Goal: Task Accomplishment & Management: Use online tool/utility

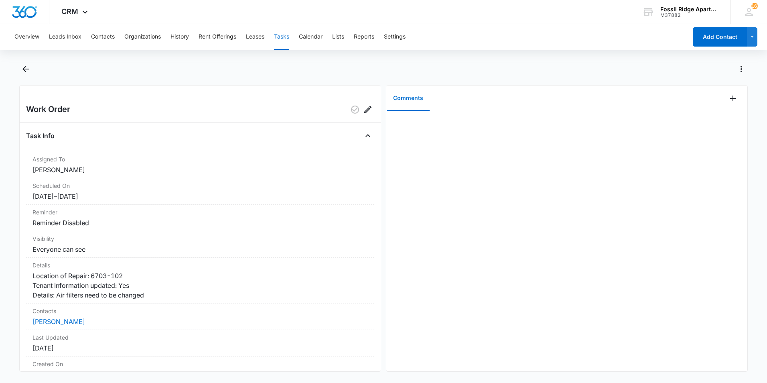
drag, startPoint x: 0, startPoint y: 0, endPoint x: 766, endPoint y: 340, distance: 838.4
click at [766, 340] on main "Work Order Task Info Assigned To Leotis Johnson Scheduled On 10/6/25 – 10/10/25…" at bounding box center [383, 222] width 767 height 319
click at [22, 69] on icon "Back" at bounding box center [26, 69] width 10 height 10
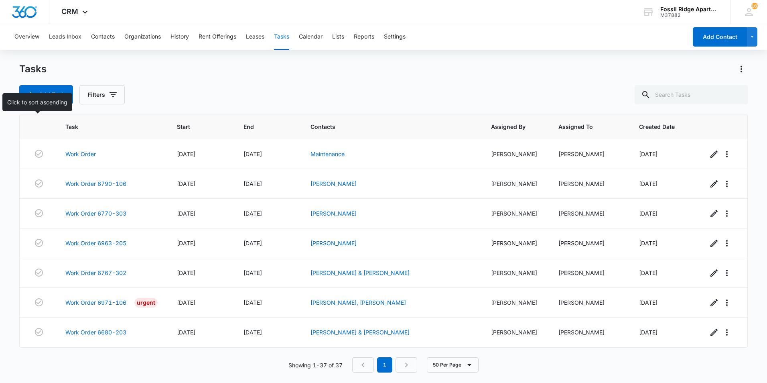
drag, startPoint x: 41, startPoint y: 130, endPoint x: 226, endPoint y: 100, distance: 187.4
click at [226, 100] on div "Add Task Filters" at bounding box center [383, 94] width 729 height 19
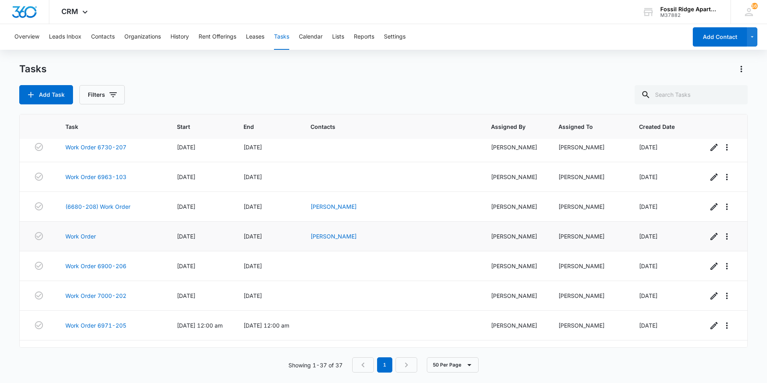
scroll to position [891, 0]
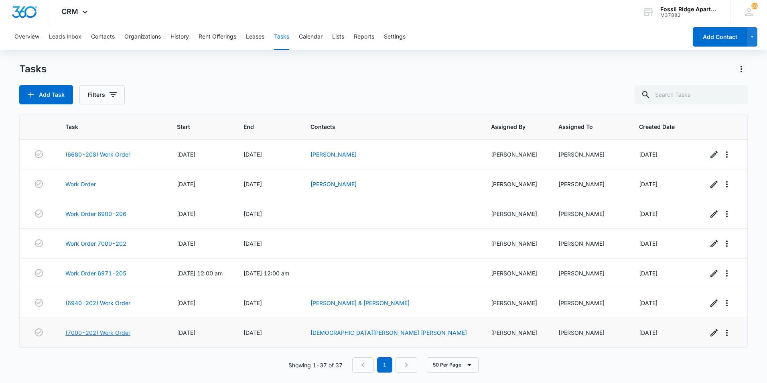
click at [101, 332] on link "(7000-202) Work Order" at bounding box center [97, 332] width 65 height 8
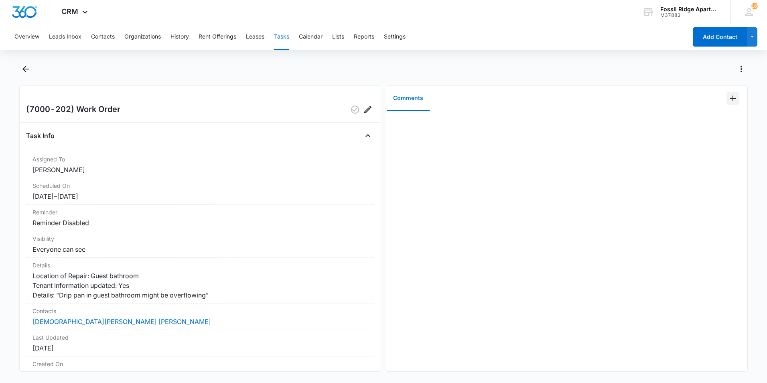
click at [729, 94] on icon "Add Comment" at bounding box center [733, 99] width 10 height 10
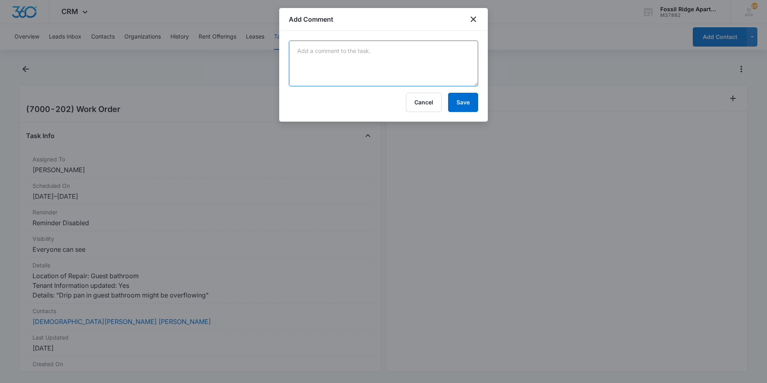
click at [429, 82] on textarea at bounding box center [383, 64] width 189 height 46
type textarea "Inspected drip pan and found no moi9sture. Problem was likely caused by condens…"
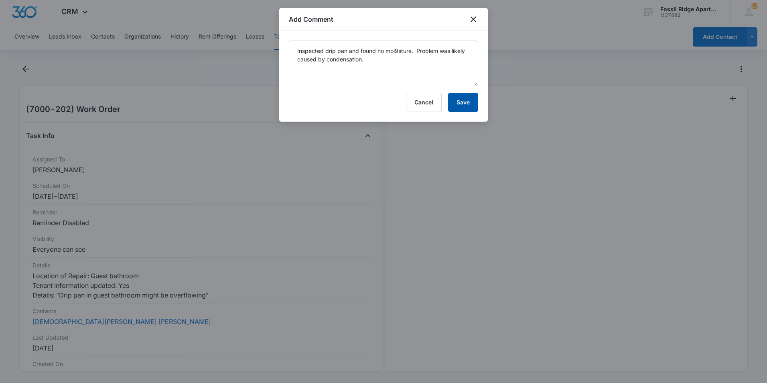
click at [464, 101] on button "Save" at bounding box center [463, 102] width 30 height 19
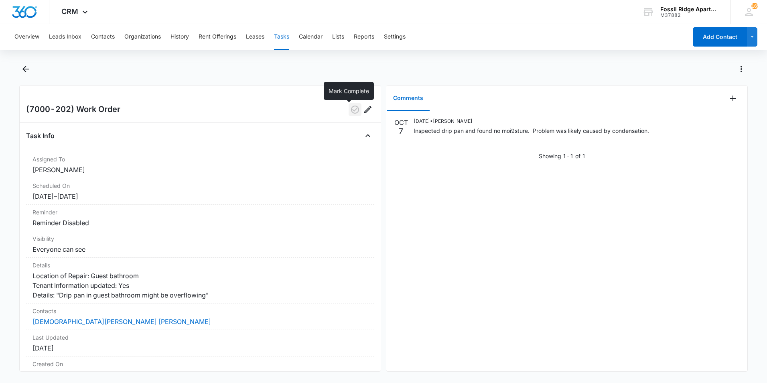
drag, startPoint x: 348, startPoint y: 110, endPoint x: 326, endPoint y: 102, distance: 24.0
click at [350, 110] on icon "button" at bounding box center [355, 110] width 10 height 10
click at [25, 69] on icon "Back" at bounding box center [25, 69] width 6 height 6
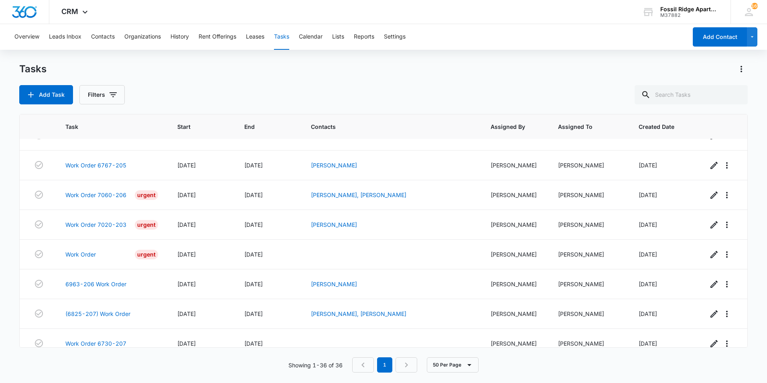
scroll to position [861, 0]
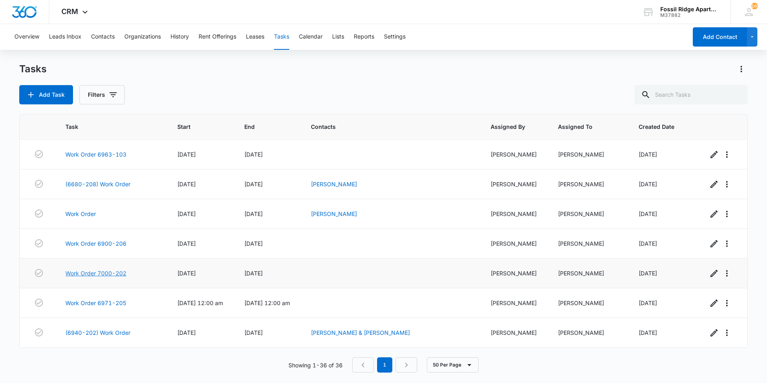
click at [112, 273] on link "Work Order 7000-202" at bounding box center [95, 273] width 61 height 8
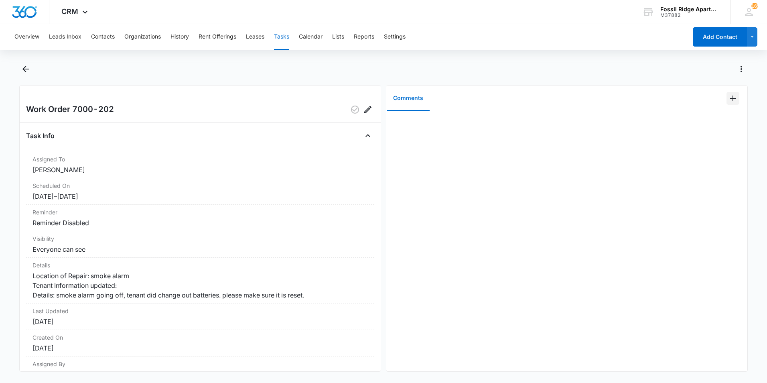
click at [730, 98] on icon "Add Comment" at bounding box center [733, 99] width 6 height 6
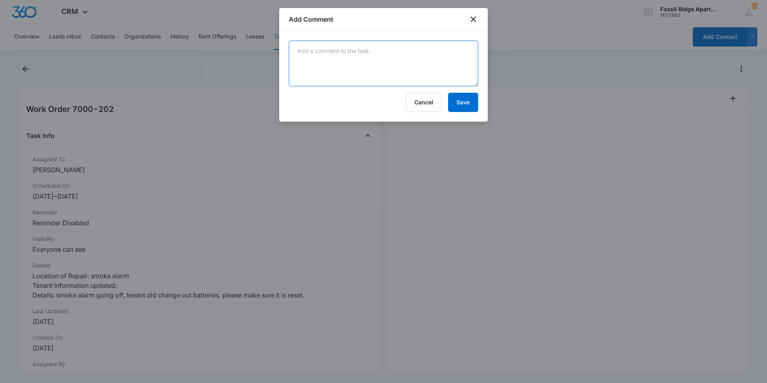
click at [394, 66] on textarea at bounding box center [383, 64] width 189 height 46
click at [375, 62] on textarea at bounding box center [383, 64] width 189 height 46
type textarea "Replaced smoke alarms"
click at [472, 101] on button "Save" at bounding box center [463, 102] width 30 height 19
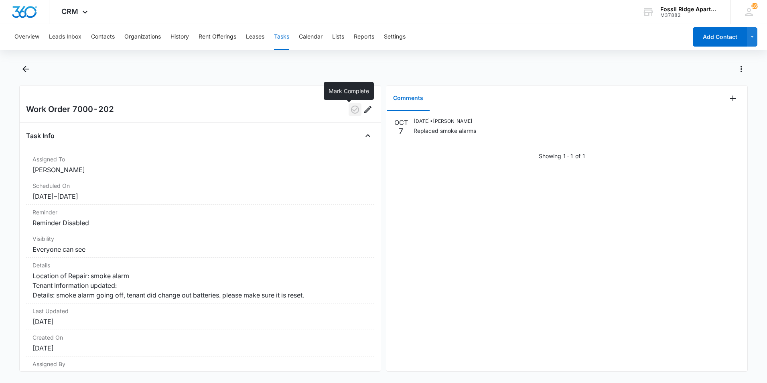
click at [350, 112] on icon "button" at bounding box center [355, 110] width 10 height 10
click at [27, 66] on icon "Back" at bounding box center [26, 69] width 10 height 10
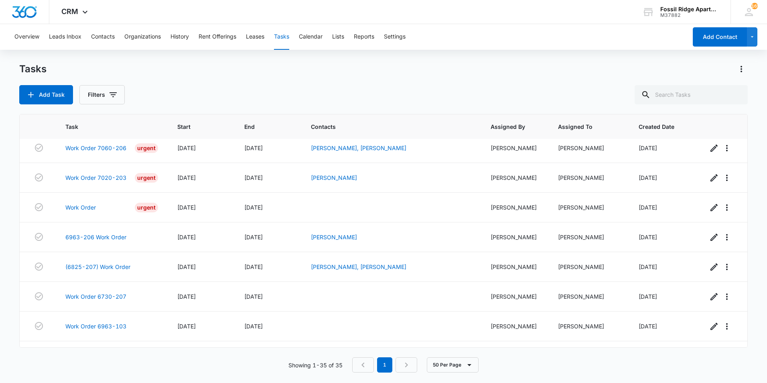
scroll to position [831, 0]
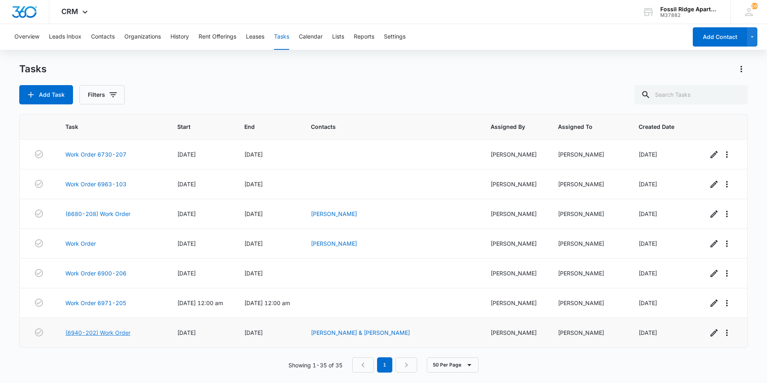
click at [92, 331] on link "(6940-202) Work Order" at bounding box center [97, 332] width 65 height 8
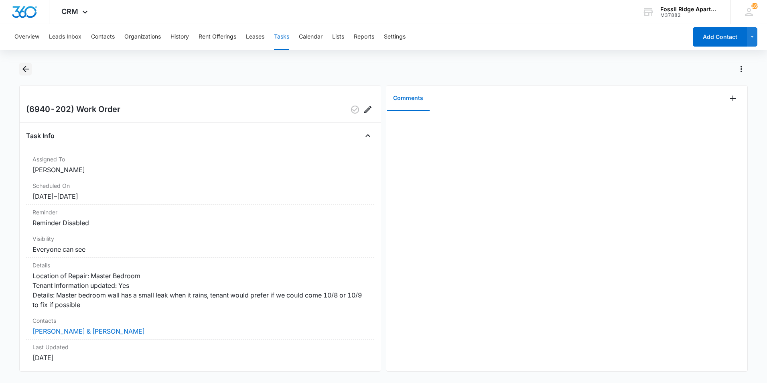
click at [26, 69] on icon "Back" at bounding box center [25, 69] width 6 height 6
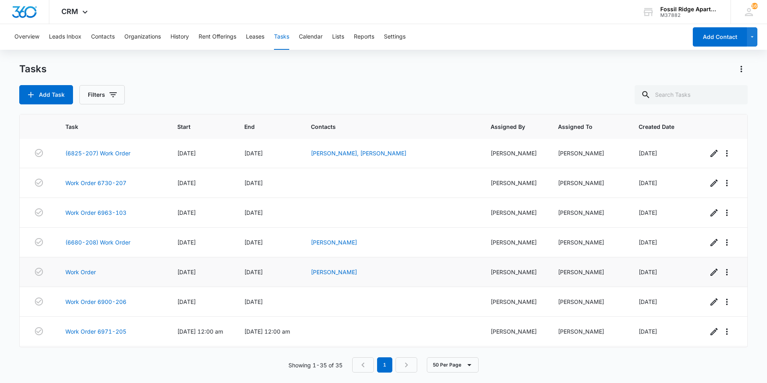
scroll to position [831, 0]
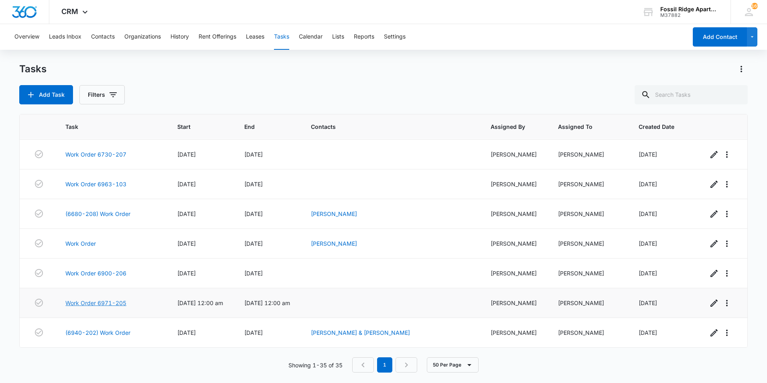
click at [107, 303] on link "Work Order 6971-205" at bounding box center [95, 303] width 61 height 8
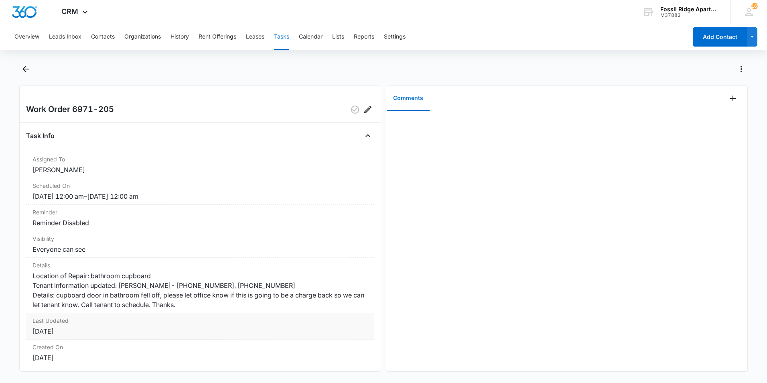
click at [111, 325] on dt "Last Updated" at bounding box center [201, 320] width 336 height 8
click at [25, 69] on icon "Back" at bounding box center [25, 69] width 6 height 6
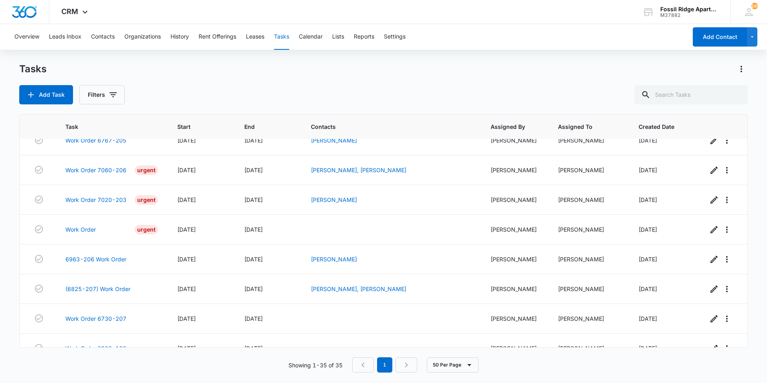
scroll to position [831, 0]
